Goal: Navigation & Orientation: Find specific page/section

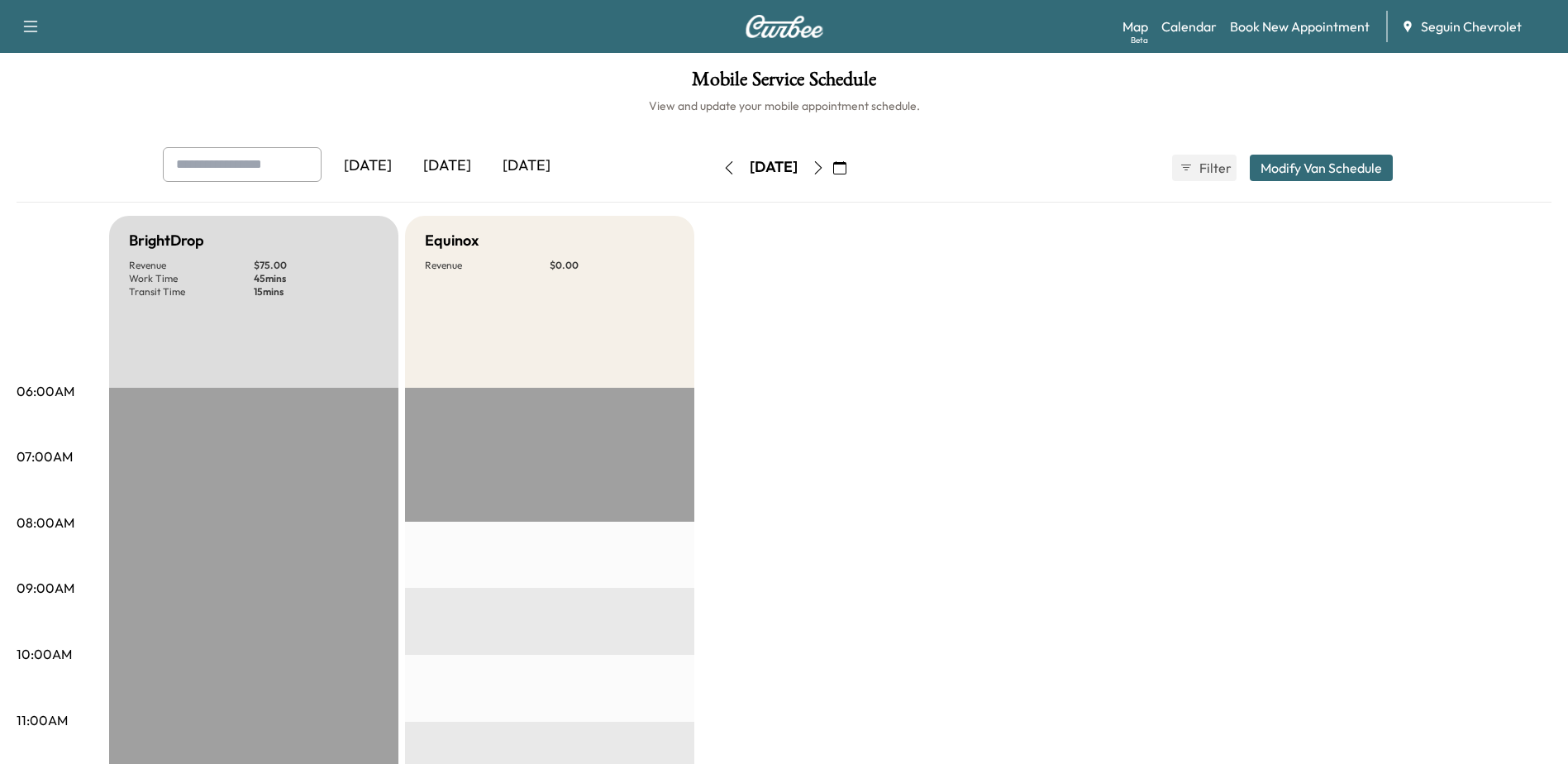
click at [442, 170] on div "[DATE]" at bounding box center [447, 165] width 79 height 38
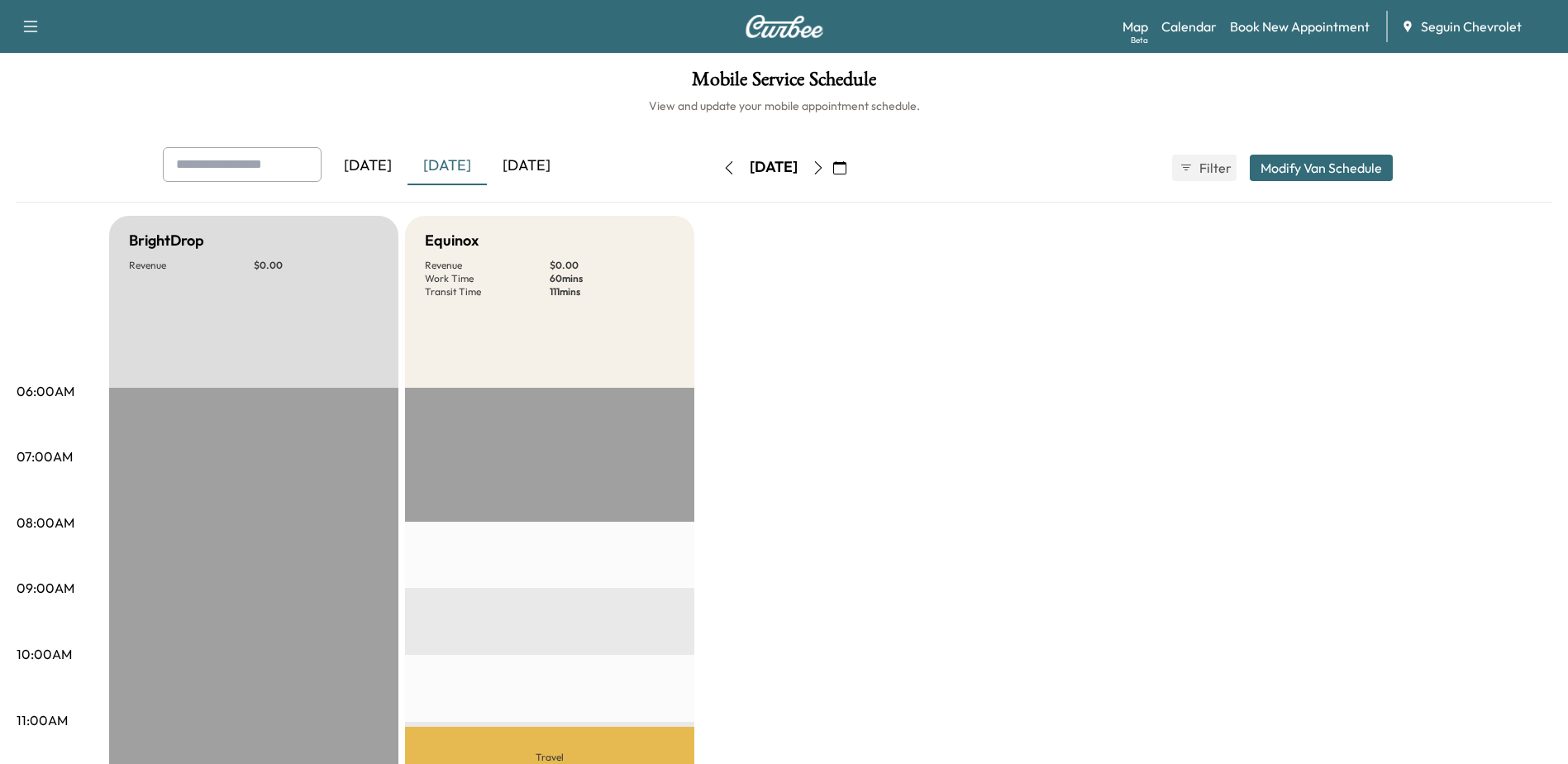
click at [528, 173] on div "[DATE]" at bounding box center [527, 165] width 79 height 38
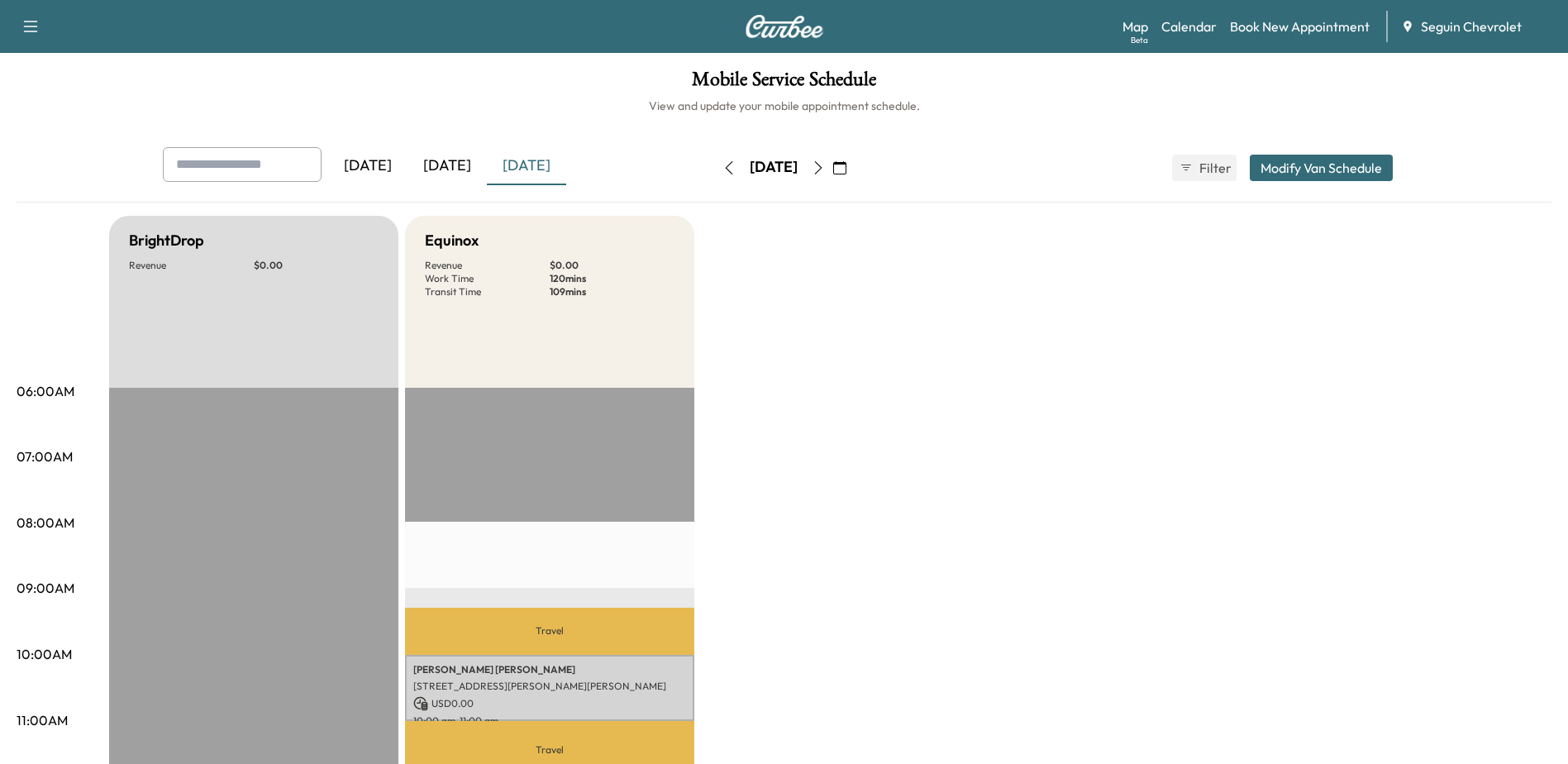
click at [832, 170] on button "button" at bounding box center [818, 167] width 28 height 27
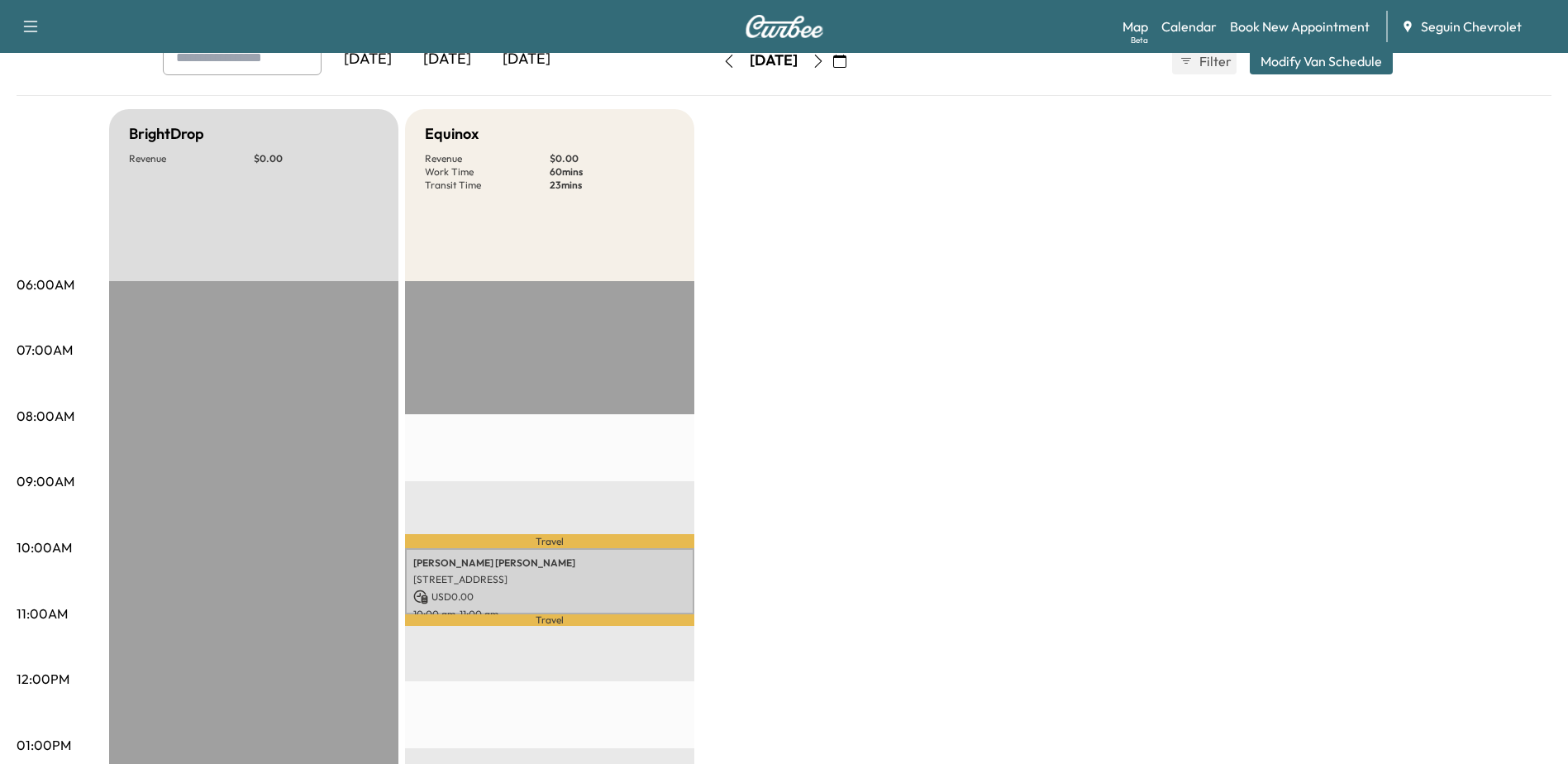
scroll to position [83, 0]
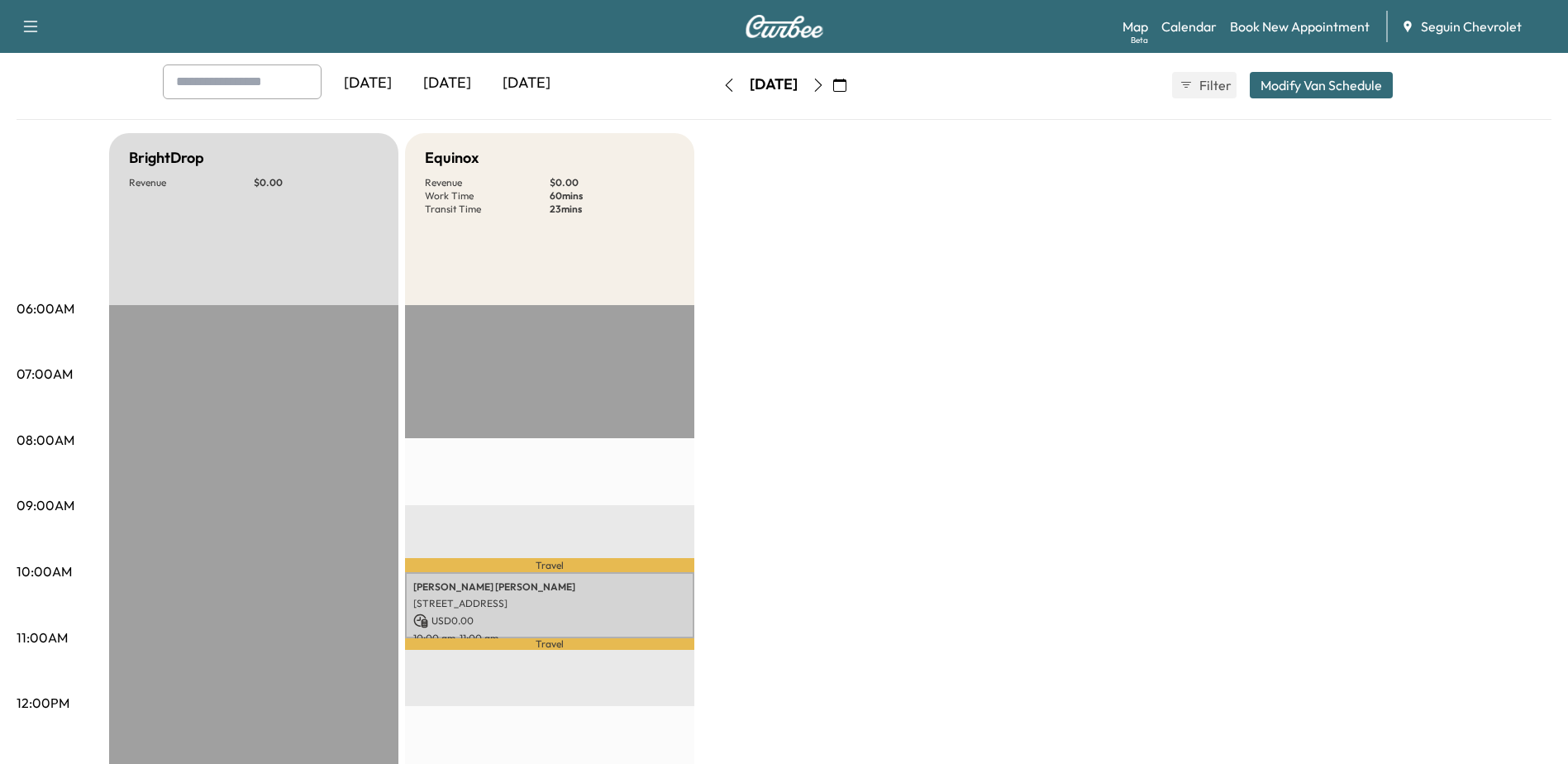
click at [832, 92] on button "button" at bounding box center [818, 85] width 28 height 27
